Goal: Task Accomplishment & Management: Manage account settings

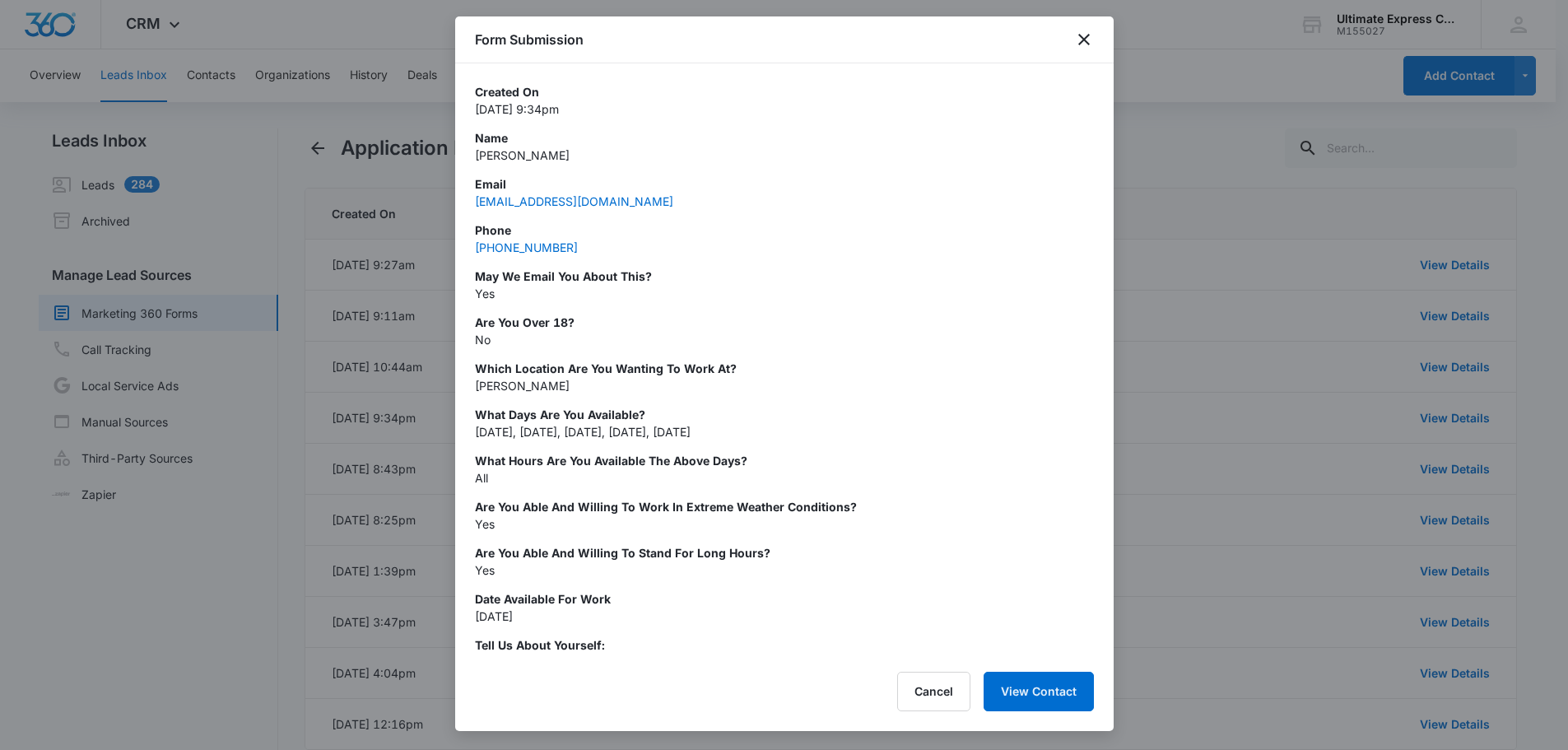
click at [766, 438] on p "[DATE], [DATE], [DATE], [DATE], [DATE]" at bounding box center [784, 432] width 619 height 17
click at [759, 351] on div "Created On [DATE] 9:34pm Name [PERSON_NAME] Email [EMAIL_ADDRESS][DOMAIN_NAME] …" at bounding box center [784, 604] width 619 height 1043
click at [1236, 306] on div at bounding box center [784, 375] width 1568 height 750
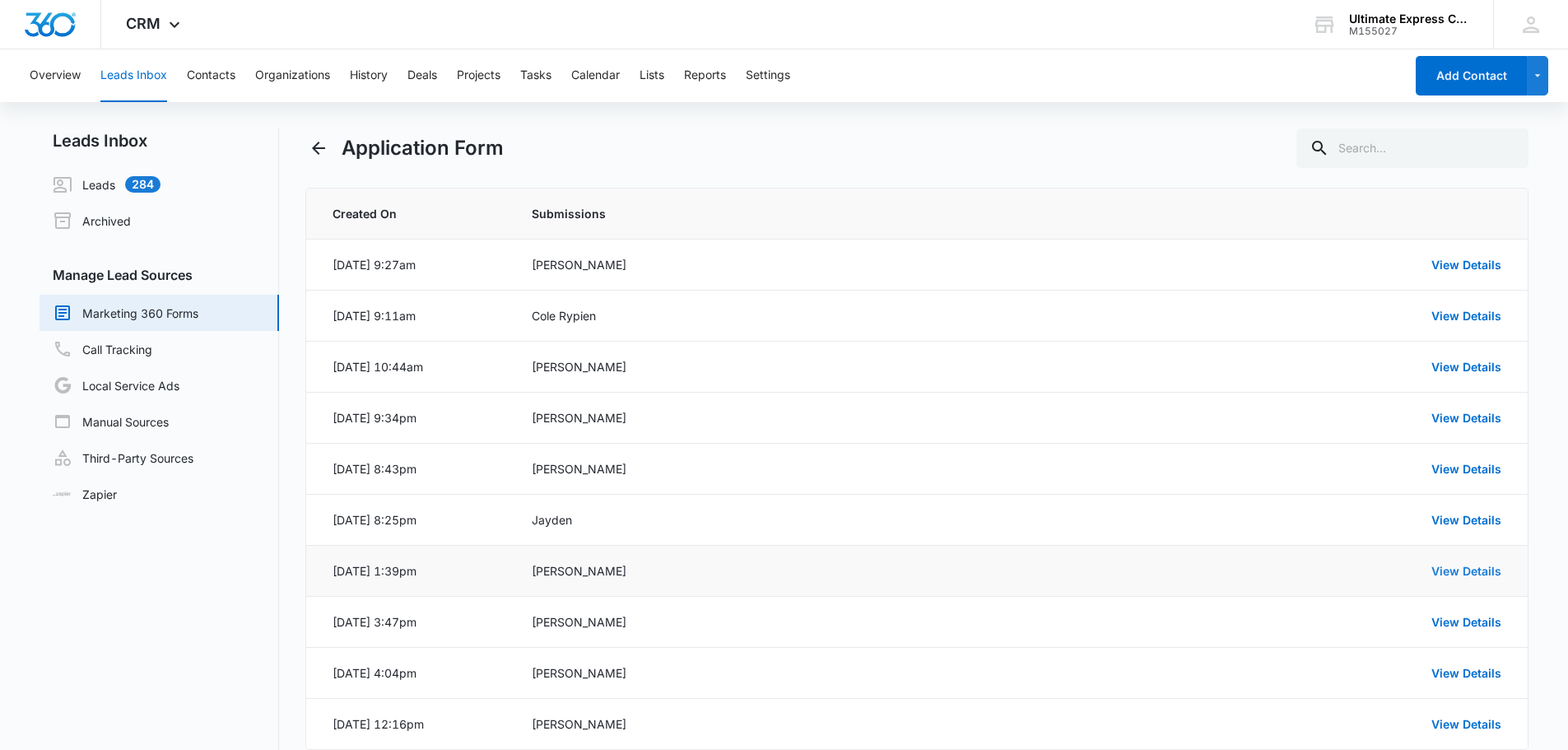
click at [1478, 568] on link "View Details" at bounding box center [1466, 570] width 70 height 14
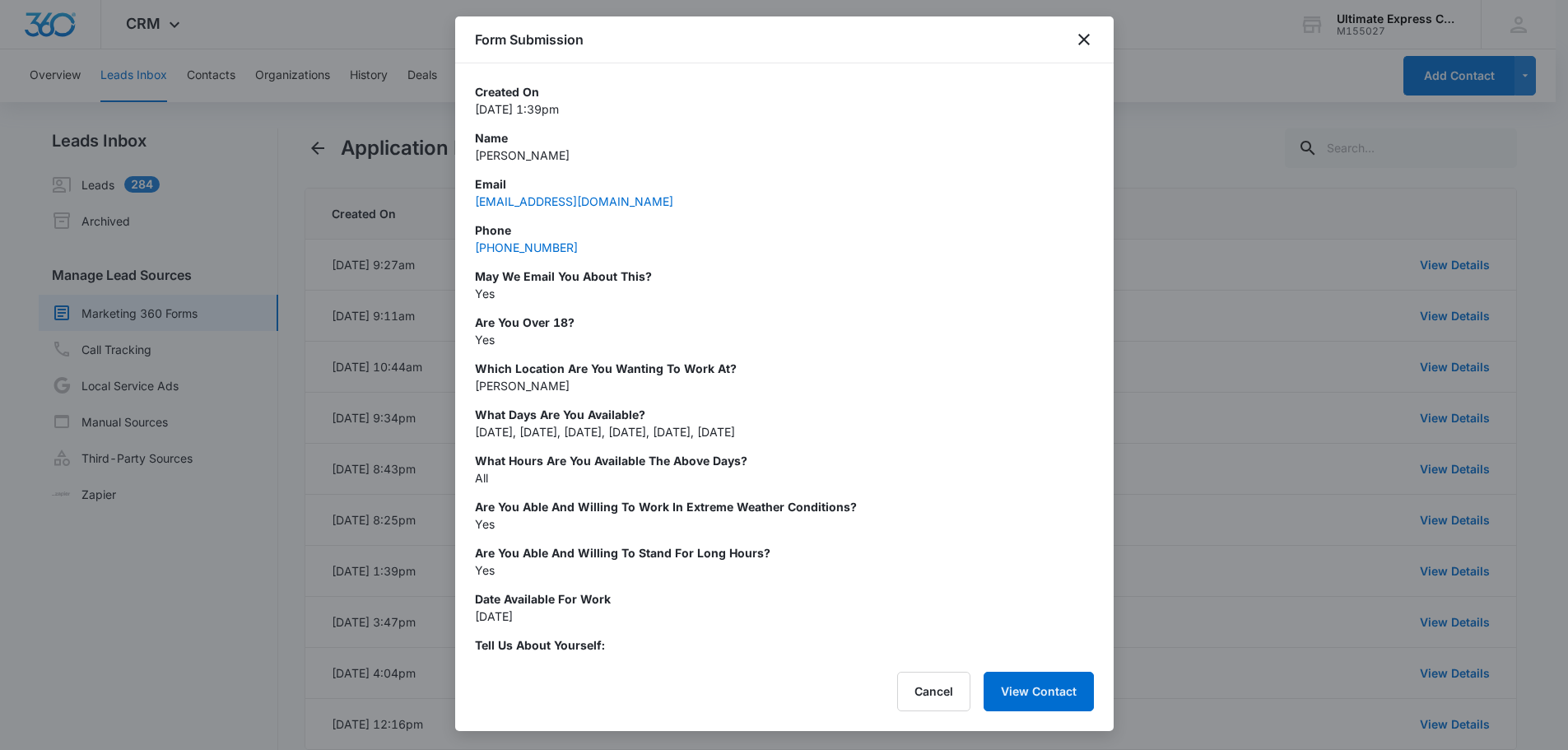
click at [1156, 310] on div at bounding box center [784, 375] width 1568 height 750
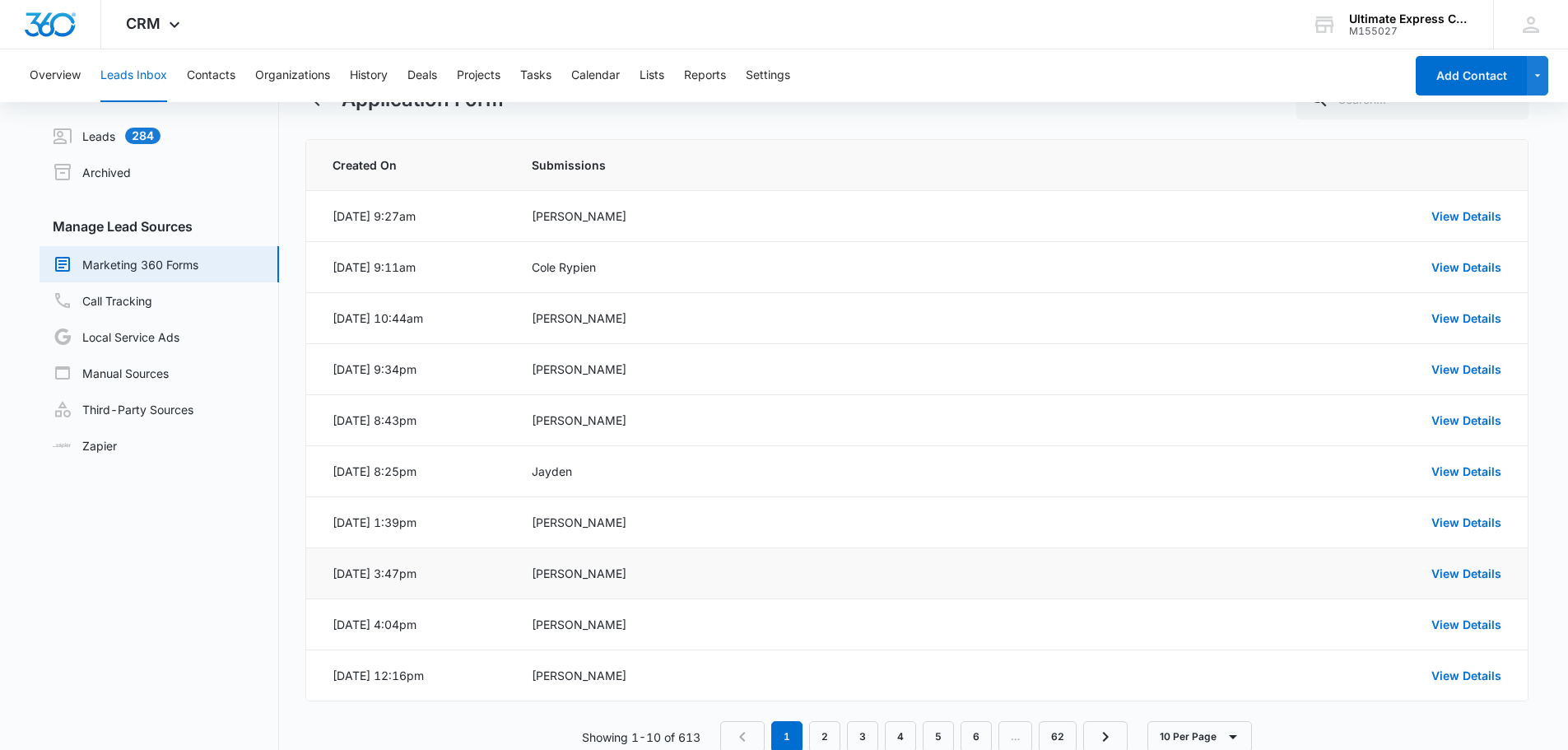
scroll to position [91, 0]
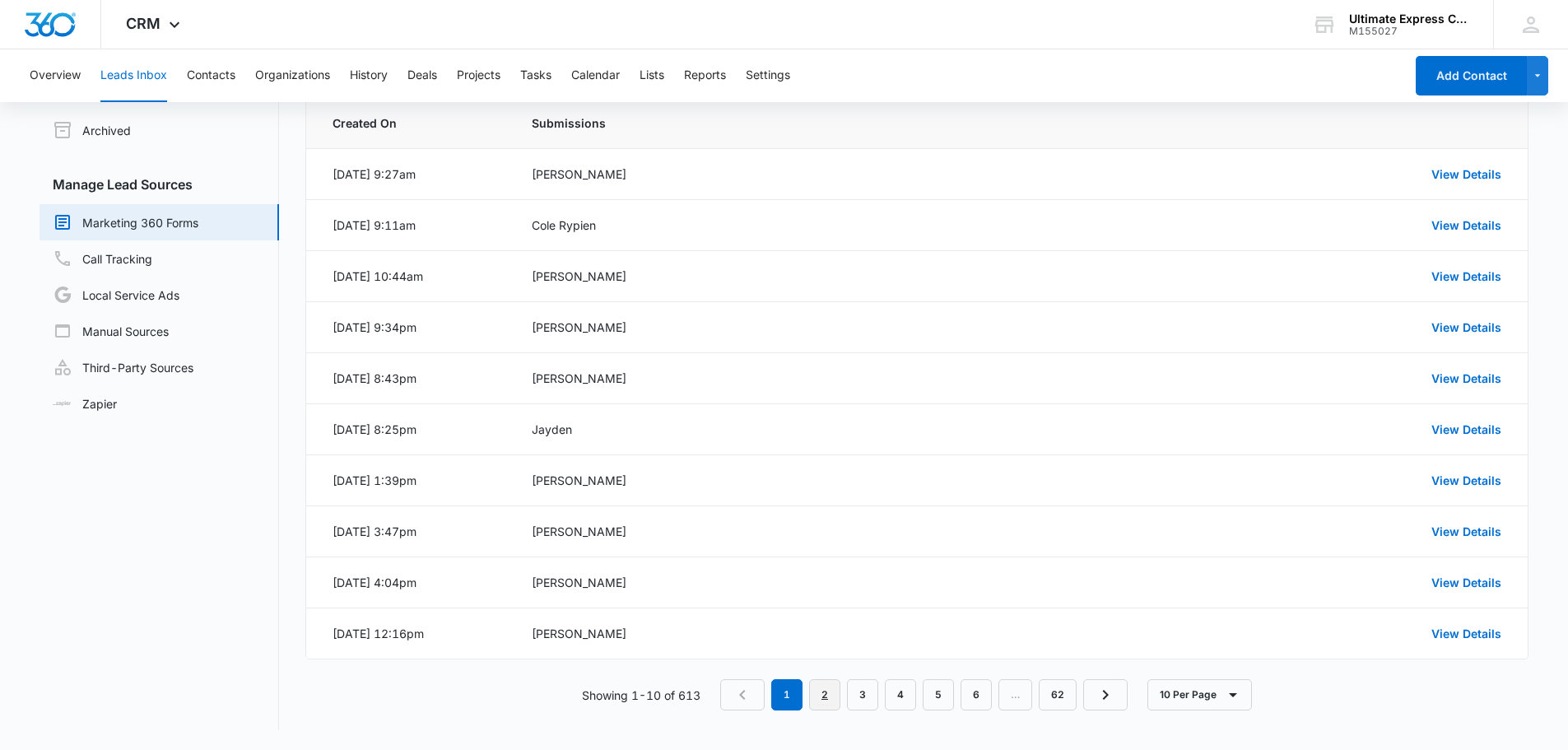
click at [826, 703] on link "2" at bounding box center [825, 695] width 31 height 31
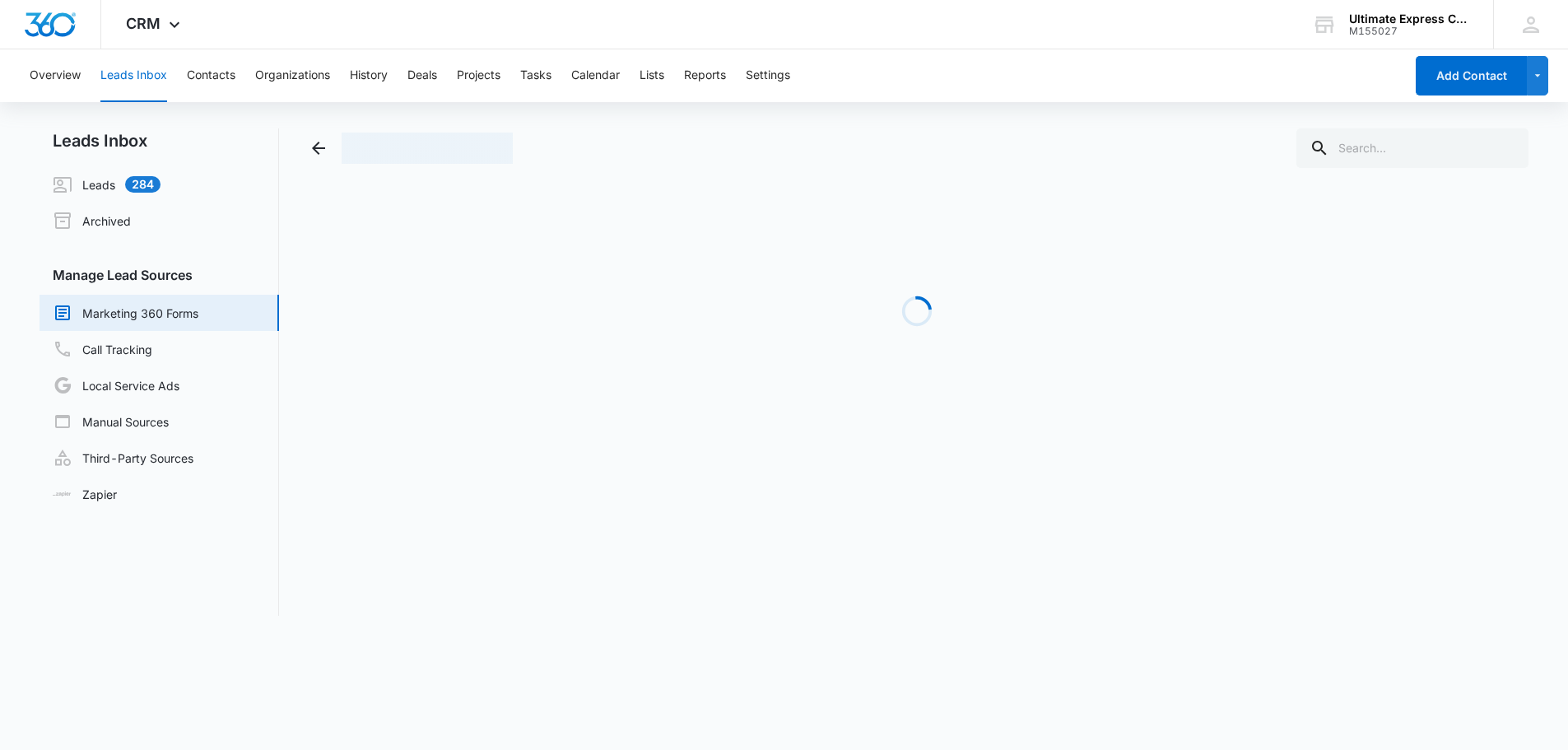
scroll to position [0, 0]
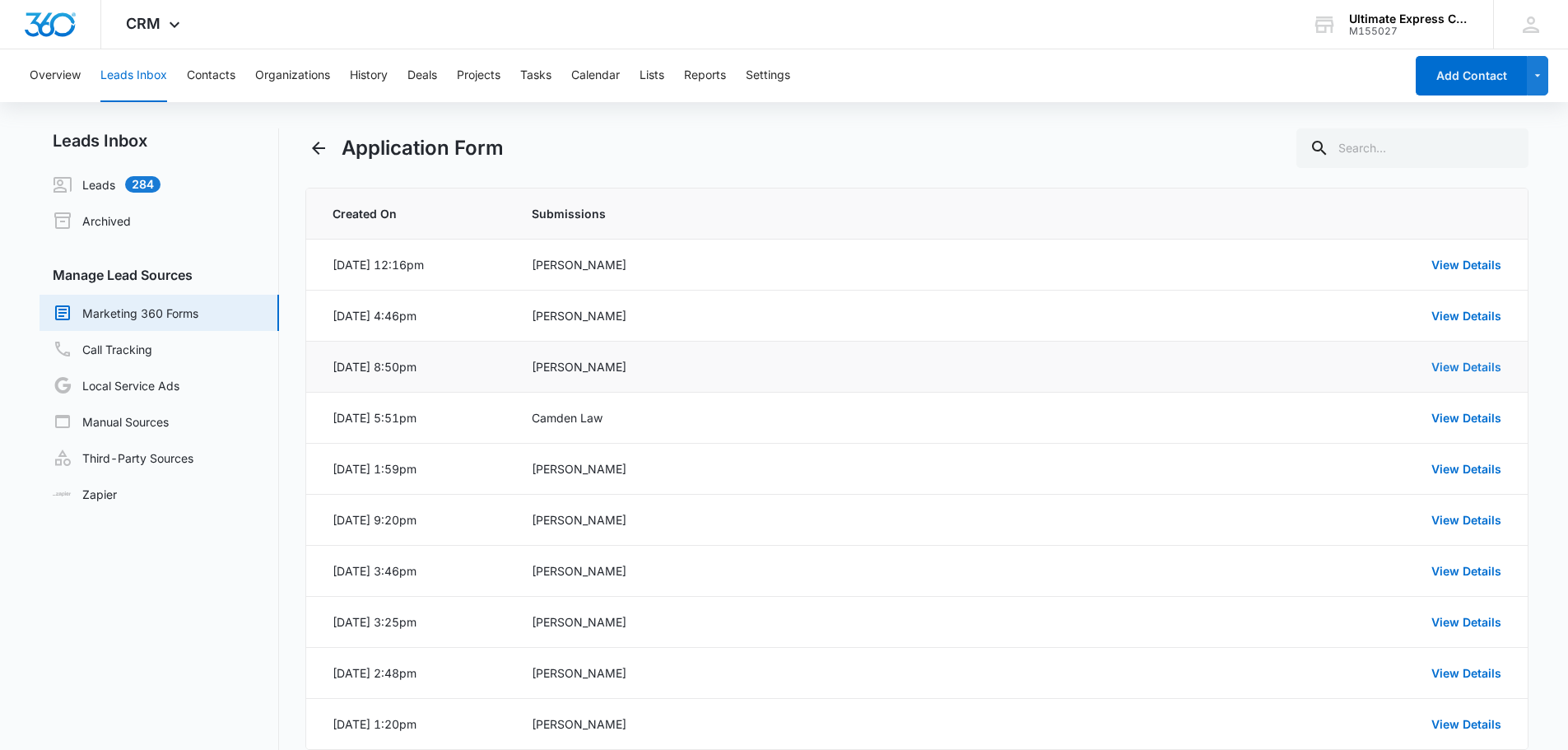
click at [1446, 366] on link "View Details" at bounding box center [1466, 367] width 70 height 14
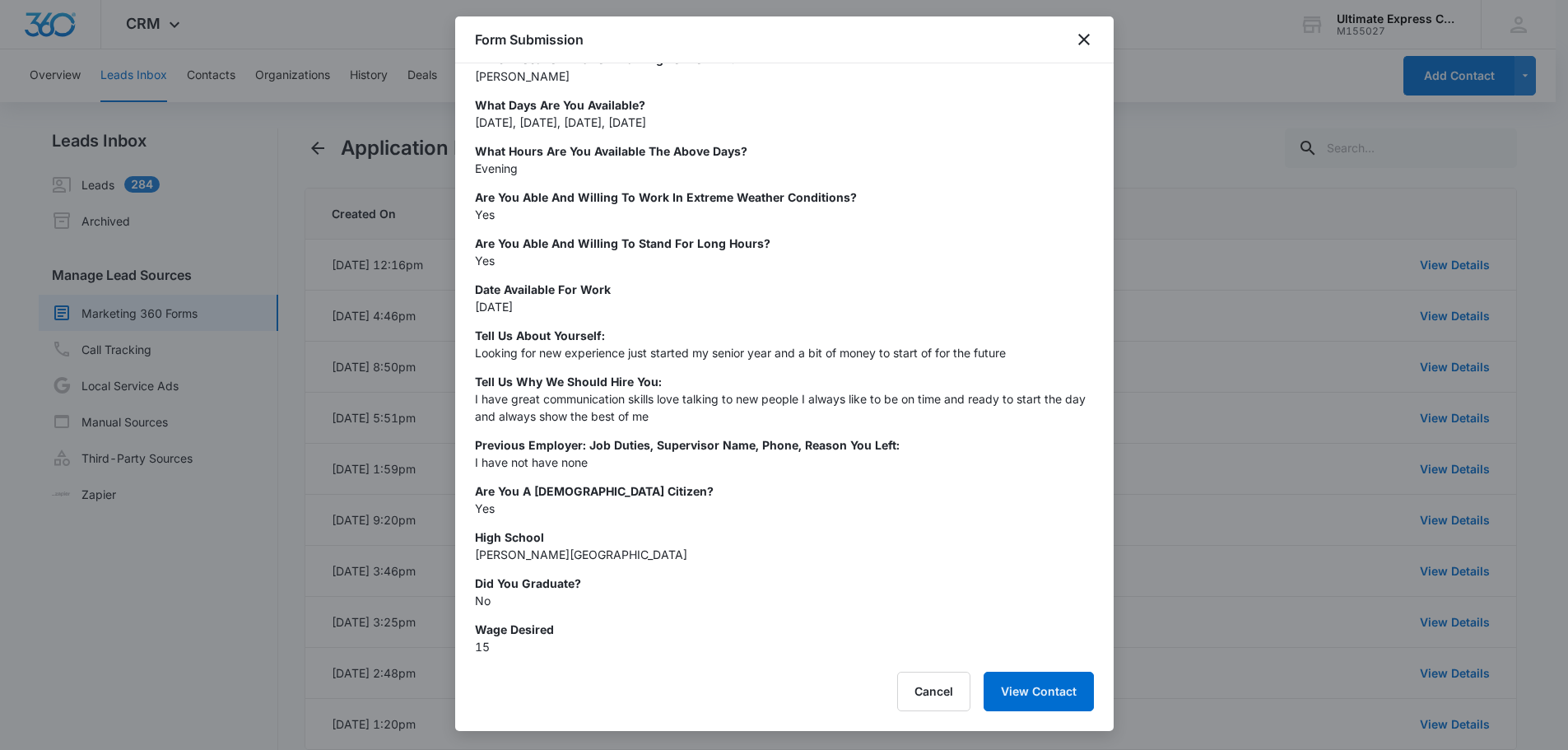
click at [1320, 223] on div at bounding box center [784, 375] width 1568 height 750
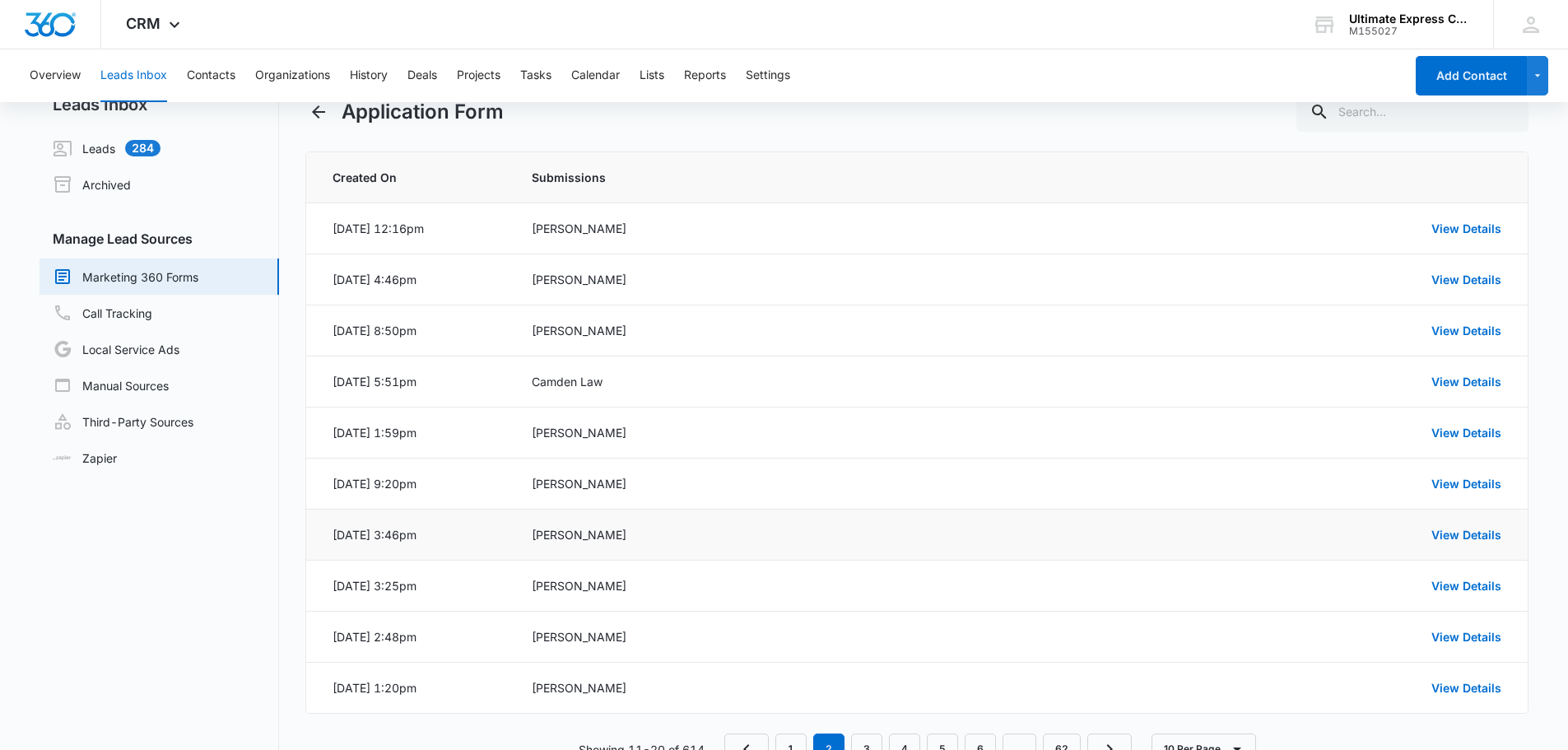
scroll to position [91, 0]
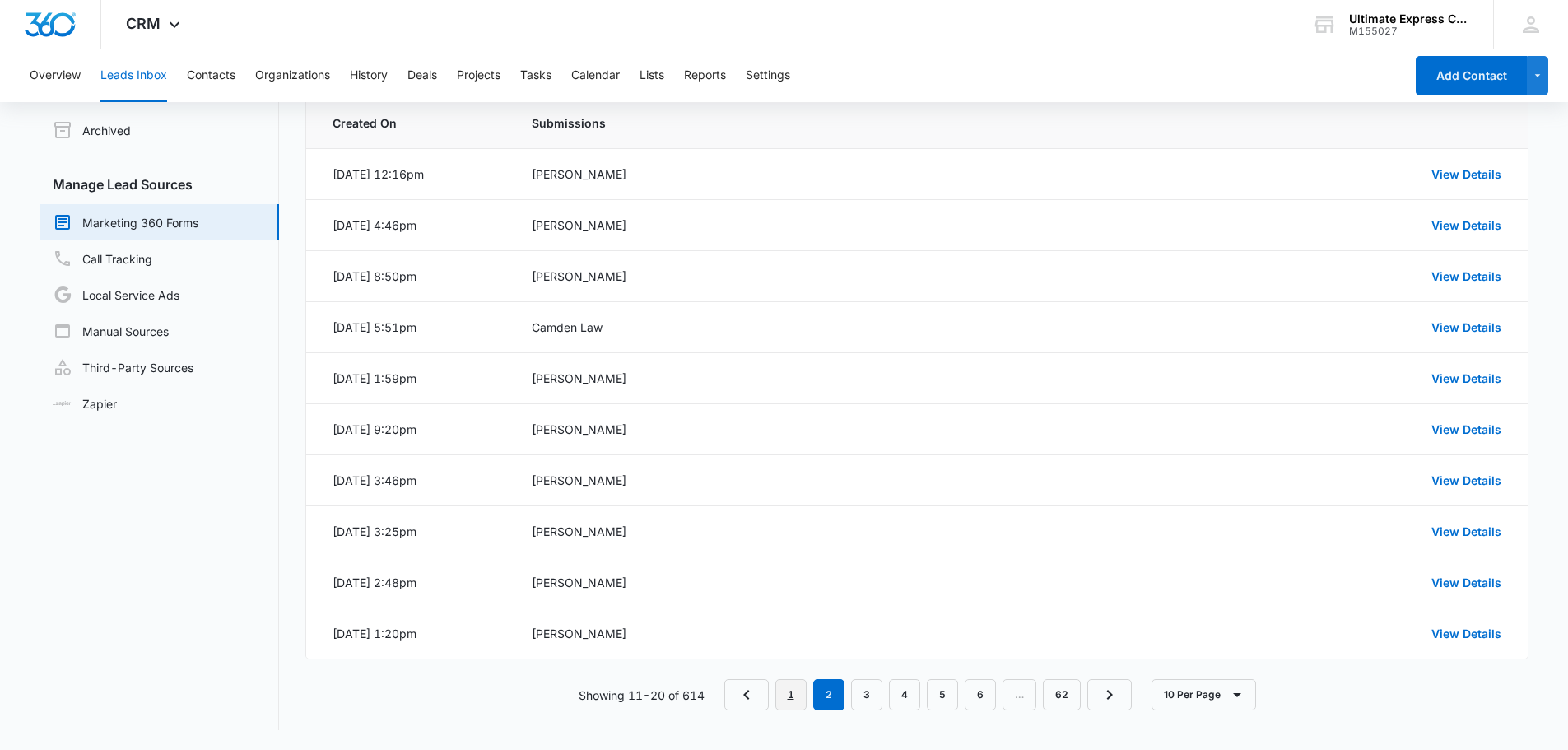
click at [802, 687] on link "1" at bounding box center [791, 695] width 31 height 31
click at [1495, 481] on link "View Details" at bounding box center [1466, 480] width 70 height 14
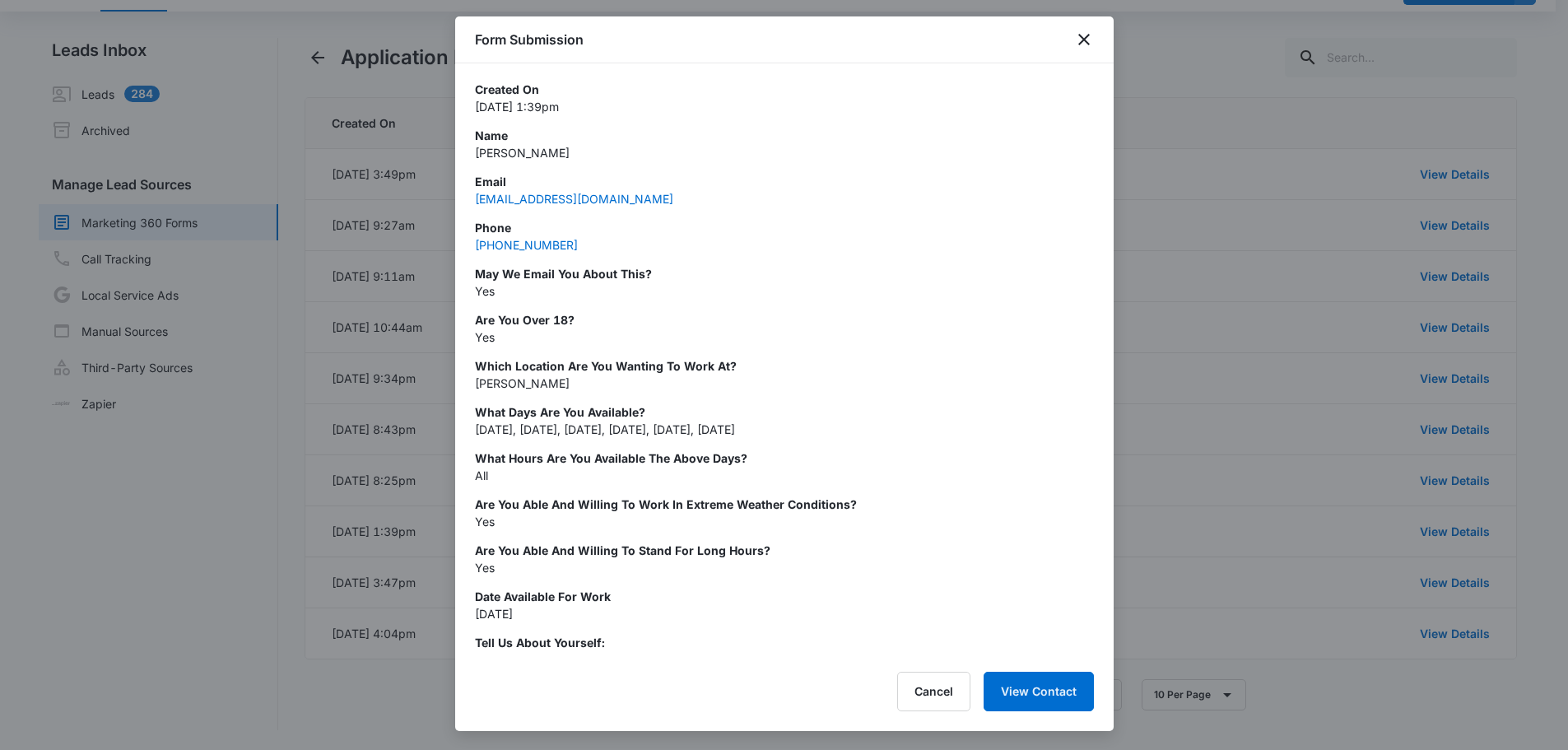
scroll to position [0, 0]
drag, startPoint x: 475, startPoint y: 154, endPoint x: 563, endPoint y: 154, distance: 88.0
click at [582, 152] on p "[PERSON_NAME]" at bounding box center [784, 155] width 619 height 17
click at [563, 154] on p "[PERSON_NAME]" at bounding box center [784, 155] width 619 height 17
click at [850, 374] on p "Which Location are you wanting to work at?" at bounding box center [784, 369] width 619 height 17
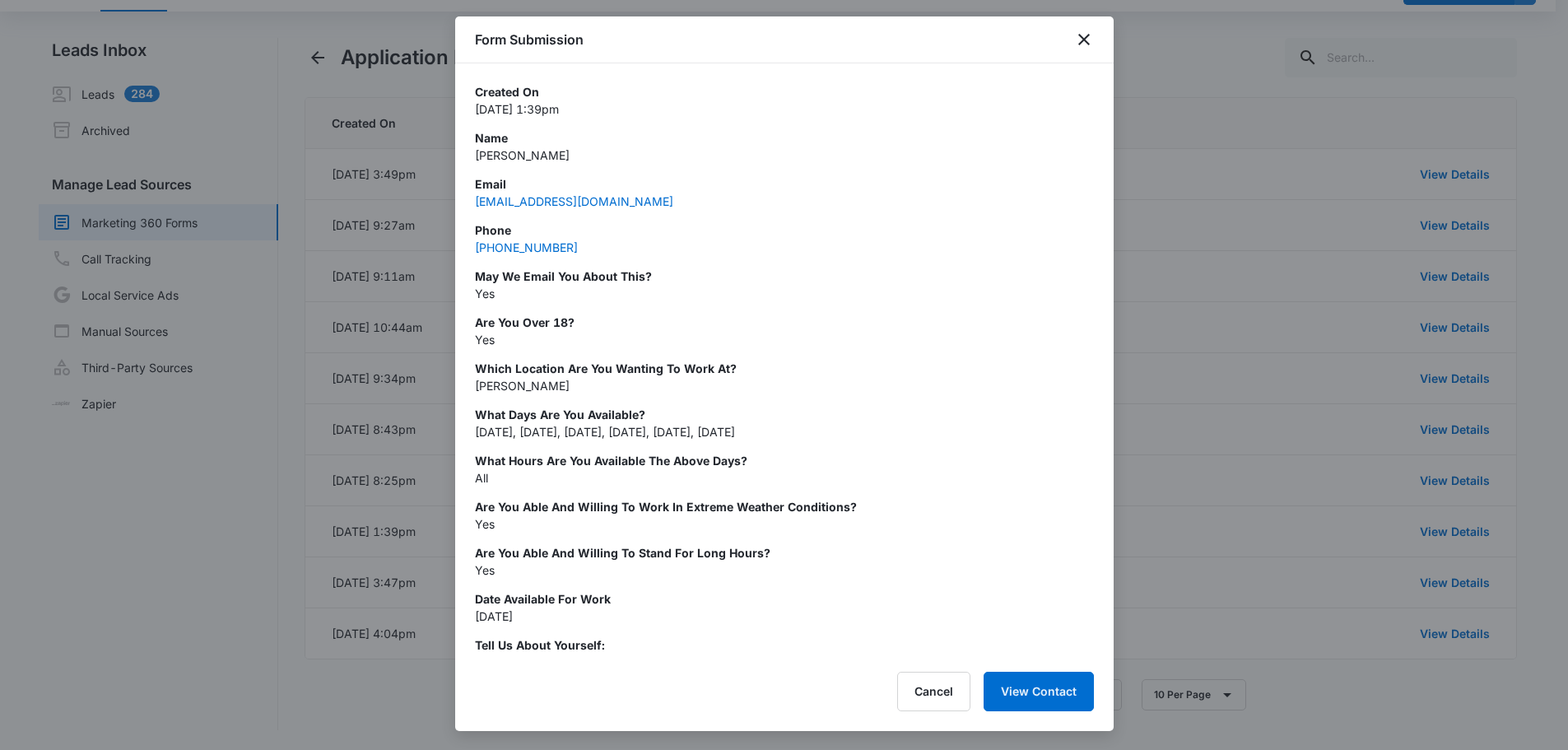
click at [975, 344] on p "Yes" at bounding box center [784, 339] width 619 height 17
click at [217, 407] on div at bounding box center [784, 375] width 1568 height 750
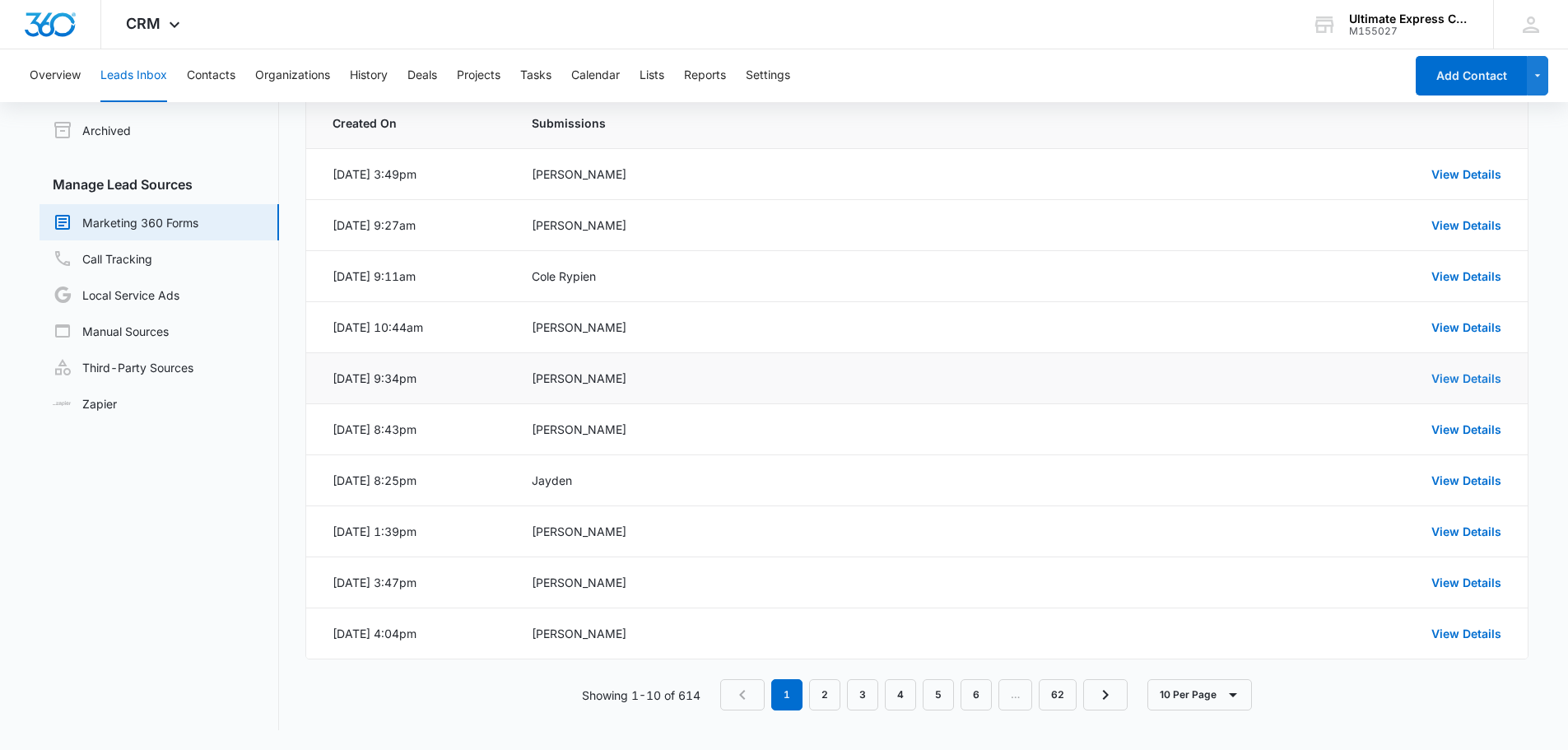
click at [1452, 373] on link "View Details" at bounding box center [1466, 378] width 70 height 14
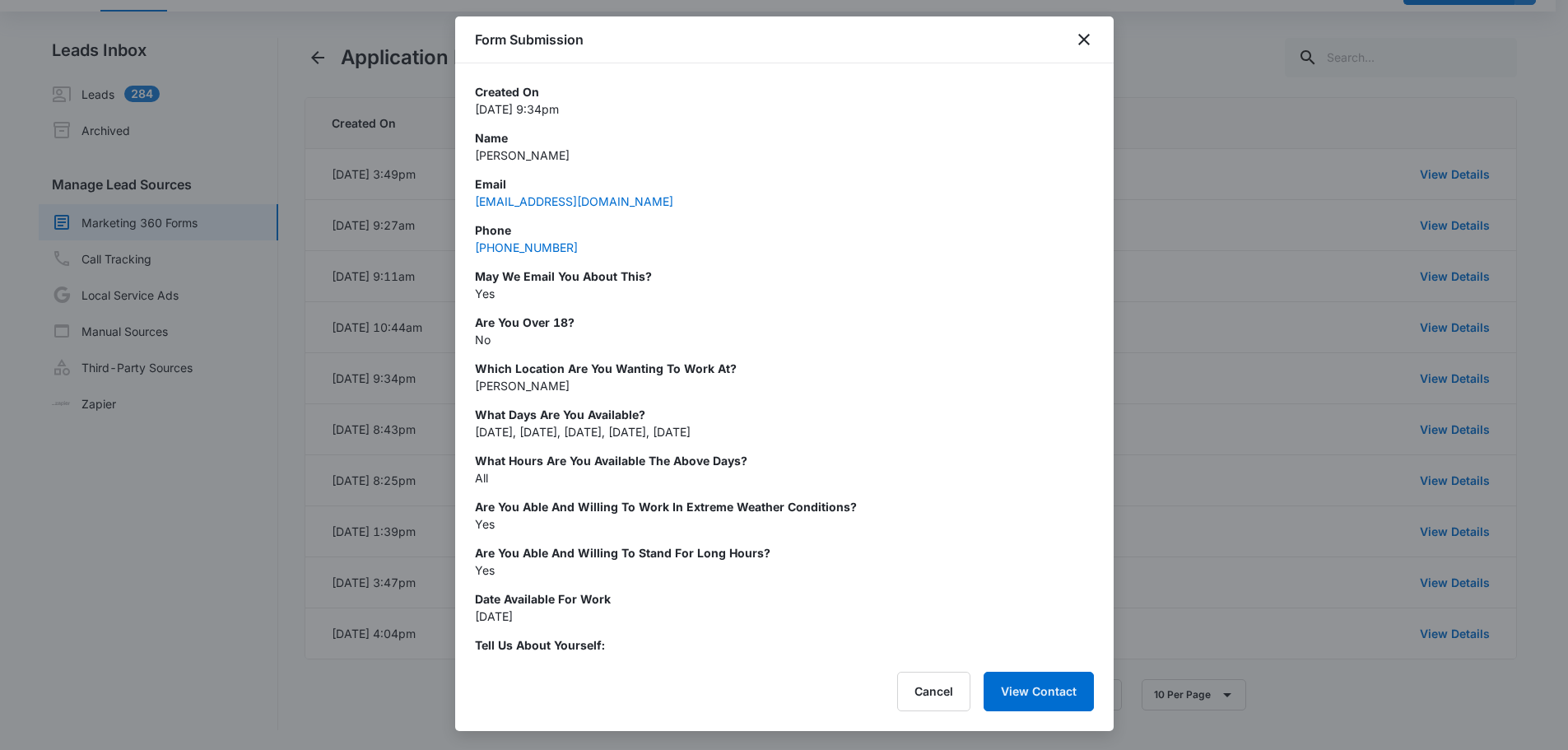
click at [167, 458] on div at bounding box center [784, 375] width 1568 height 750
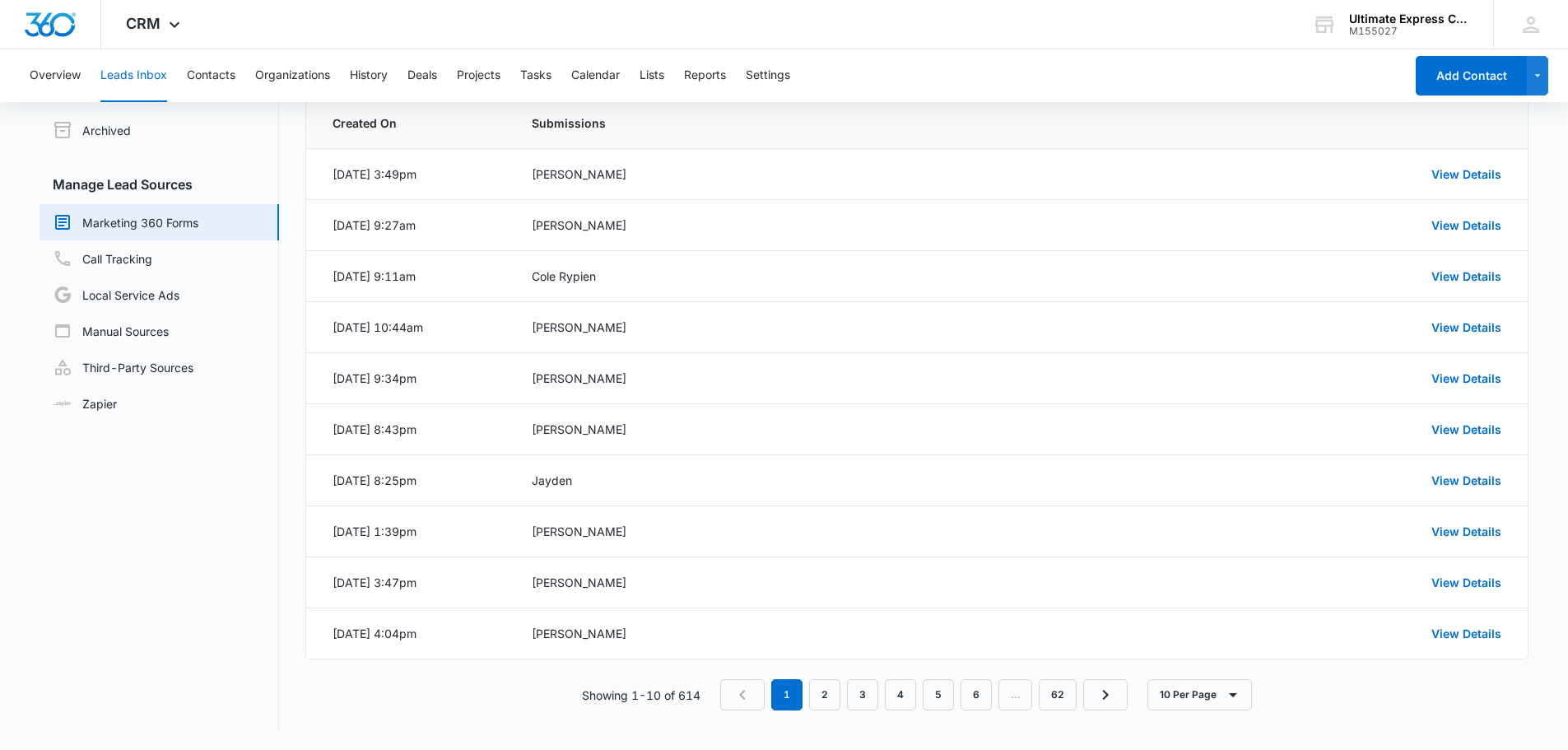
click at [193, 442] on nav "Leads Inbox Leads 284 Archived Manage Lead Sources Marketing 360 Forms Call Tra…" at bounding box center [159, 384] width 239 height 692
click at [568, 27] on div "CRM Apps Reputation Websites Forms CRM Email Social Payments POS Content Ads In…" at bounding box center [784, 24] width 1568 height 49
click at [1454, 374] on link "View Details" at bounding box center [1466, 378] width 70 height 14
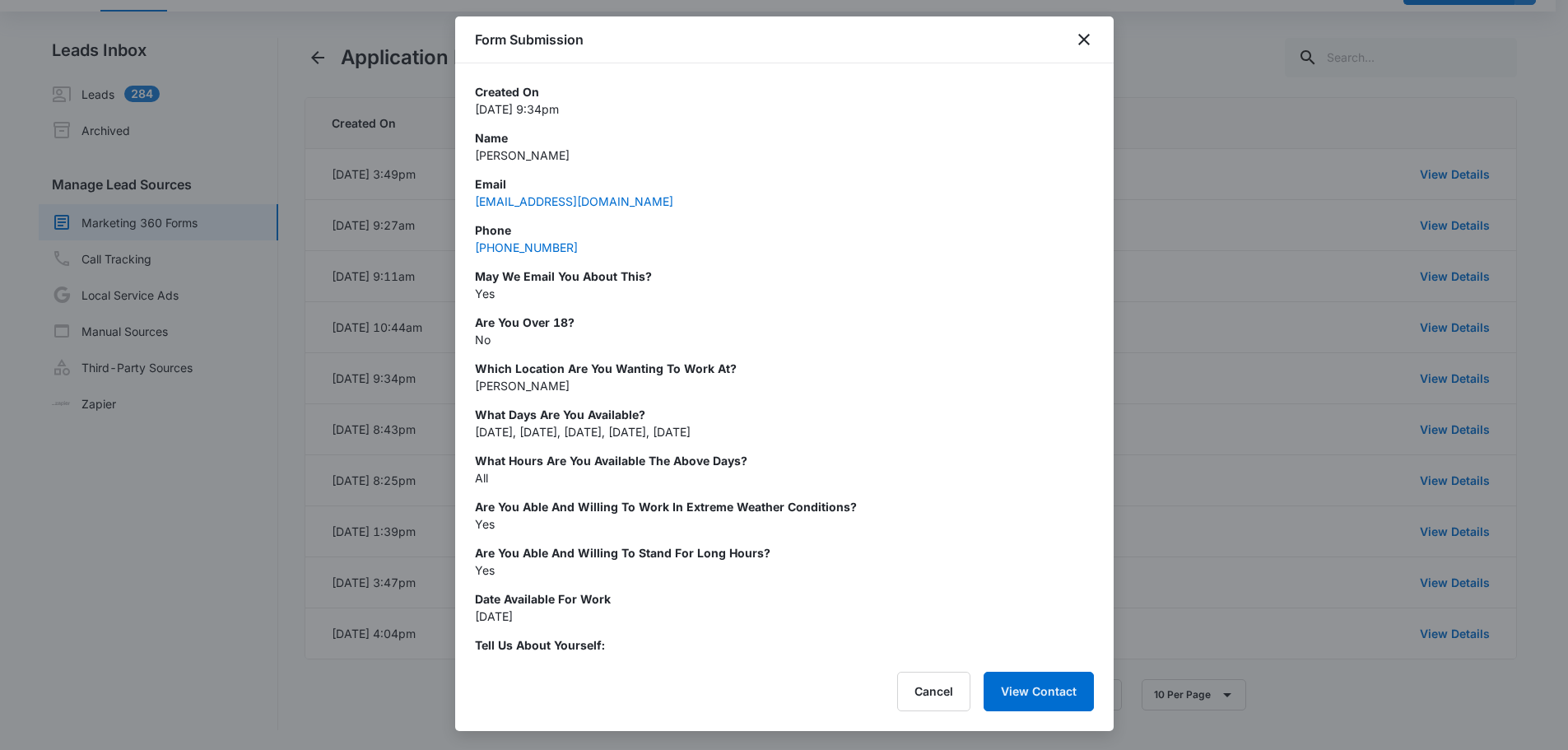
click at [709, 85] on p "Created On" at bounding box center [784, 91] width 619 height 17
click at [202, 450] on div at bounding box center [784, 375] width 1568 height 750
